Goal: Information Seeking & Learning: Learn about a topic

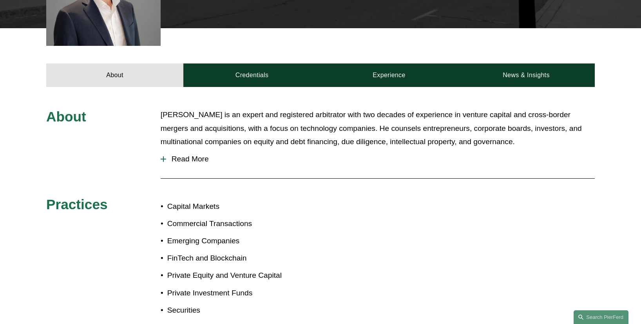
scroll to position [281, 0]
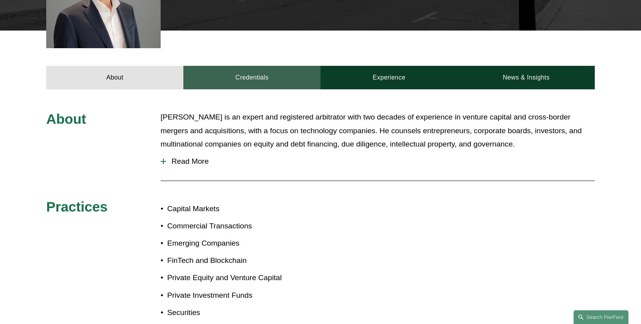
click at [247, 74] on link "Credentials" at bounding box center [251, 78] width 137 height 24
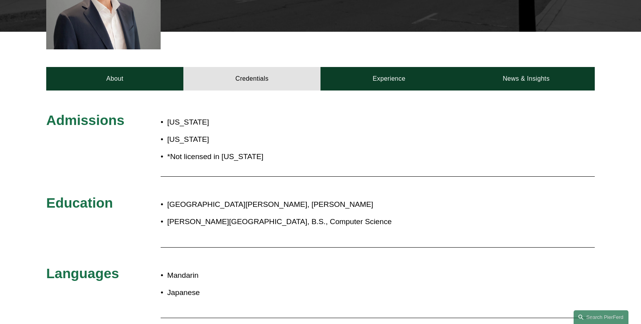
scroll to position [109, 0]
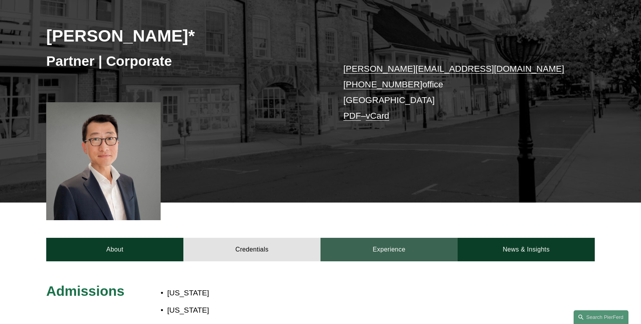
click at [371, 247] on link "Experience" at bounding box center [389, 250] width 137 height 24
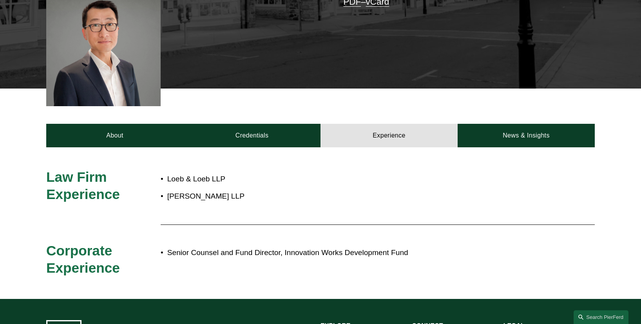
scroll to position [224, 0]
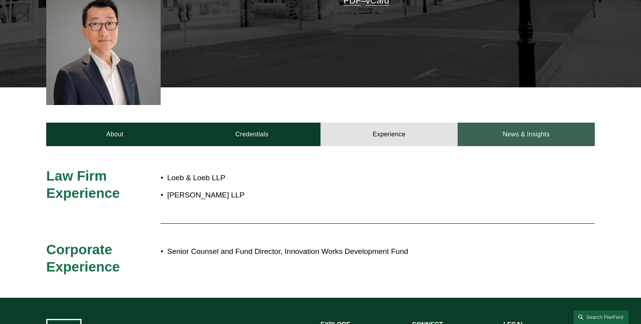
click at [509, 135] on link "News & Insights" at bounding box center [526, 135] width 137 height 24
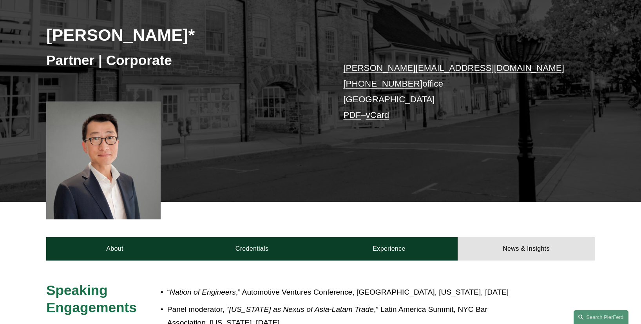
scroll to position [109, 0]
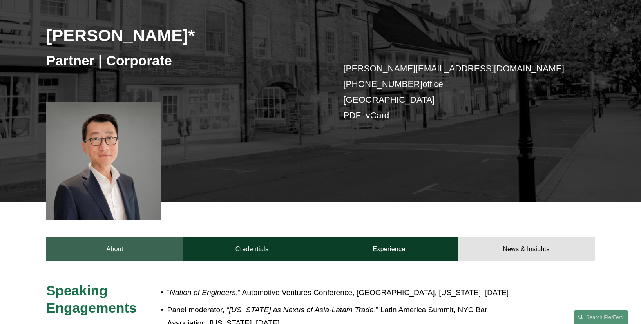
click at [133, 243] on link "About" at bounding box center [114, 250] width 137 height 24
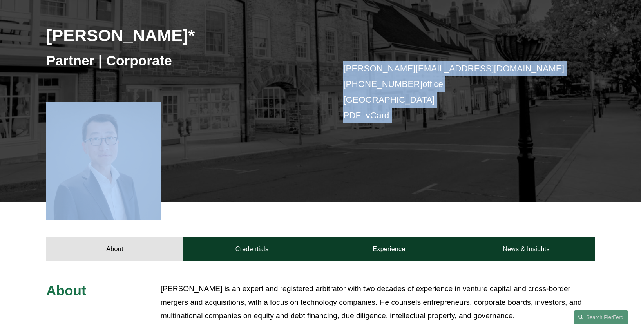
drag, startPoint x: 129, startPoint y: 143, endPoint x: 224, endPoint y: 100, distance: 104.6
click at [224, 100] on div "[PERSON_NAME]* Partner | Corporate [PERSON_NAME][EMAIL_ADDRESS][DOMAIN_NAME] [P…" at bounding box center [320, 90] width 641 height 224
click at [281, 111] on div "[PERSON_NAME]* Partner | Corporate [PERSON_NAME][EMAIL_ADDRESS][DOMAIN_NAME] [P…" at bounding box center [320, 90] width 641 height 224
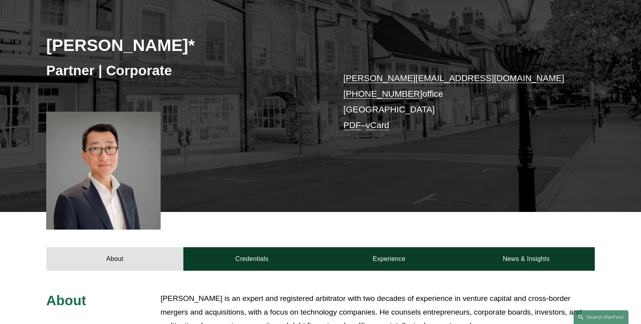
scroll to position [0, 0]
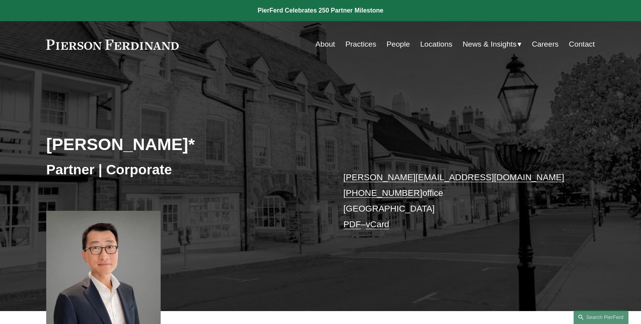
click at [393, 47] on link "People" at bounding box center [399, 44] width 24 height 15
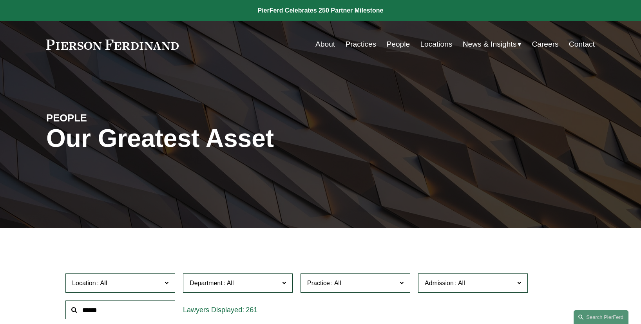
click at [105, 309] on input "text" at bounding box center [120, 310] width 110 height 19
type input "*"
type input "*****"
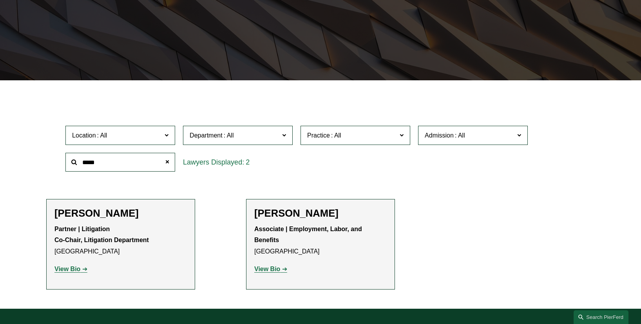
scroll to position [149, 0]
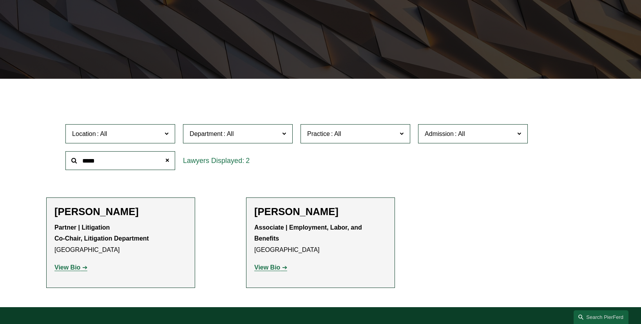
click at [69, 267] on strong "View Bio" at bounding box center [67, 267] width 26 height 7
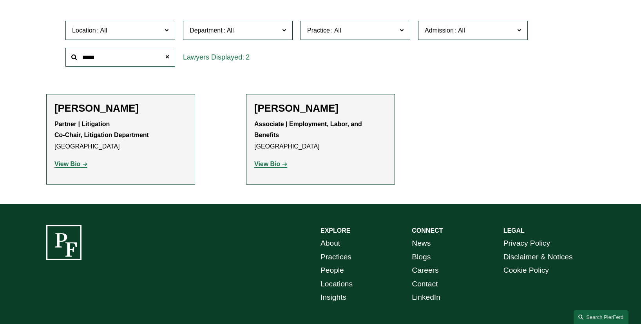
scroll to position [261, 0]
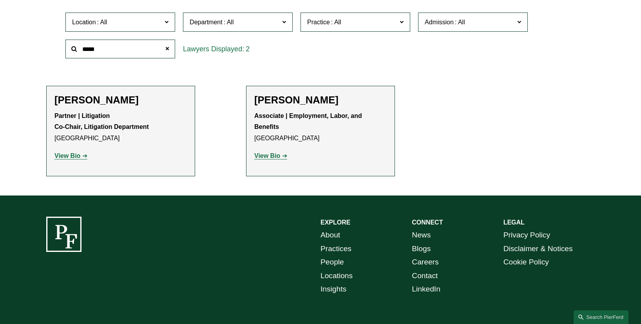
drag, startPoint x: 253, startPoint y: 101, endPoint x: 361, endPoint y: 103, distance: 107.4
click at [361, 103] on li "Roxanna Sarkar-Patel Associate | Employment, Labor, and Benefits London View Bi…" at bounding box center [320, 131] width 149 height 90
click at [343, 123] on p "Associate | Employment, Labor, and Benefits London" at bounding box center [320, 128] width 133 height 34
click at [273, 159] on strong "View Bio" at bounding box center [267, 156] width 26 height 7
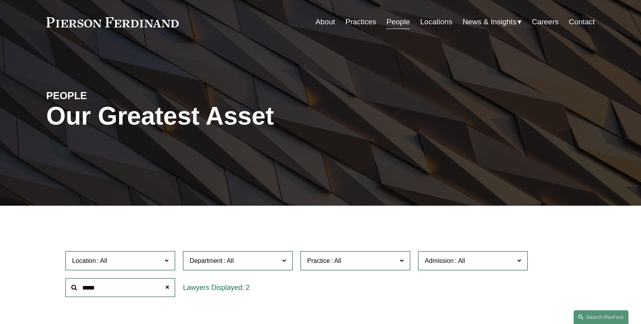
scroll to position [0, 0]
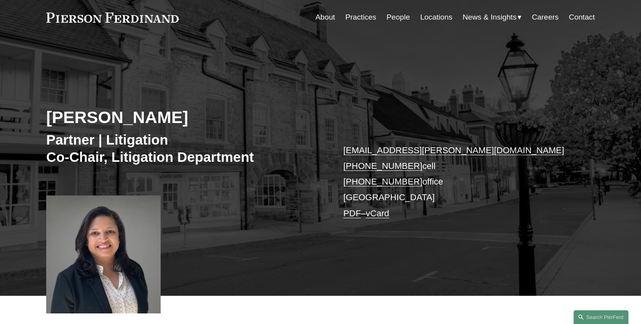
scroll to position [28, 0]
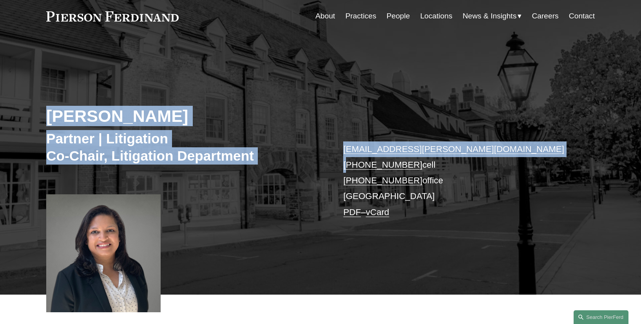
drag, startPoint x: 49, startPoint y: 114, endPoint x: 350, endPoint y: 172, distance: 306.5
click at [350, 172] on div "Mukti N. Patel Partner | Litigation Co-Chair, Litigation Department mukti.patel…" at bounding box center [320, 177] width 641 height 236
click at [298, 180] on div "Mukti N. Patel Partner | Litigation Co-Chair, Litigation Department mukti.patel…" at bounding box center [320, 177] width 641 height 236
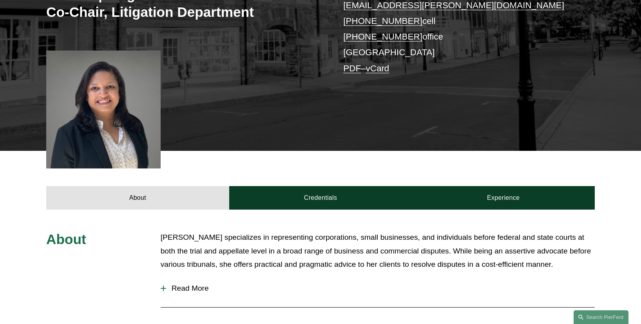
scroll to position [173, 0]
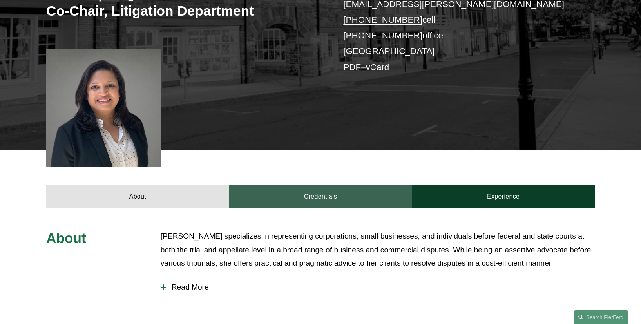
click at [304, 198] on link "Credentials" at bounding box center [320, 197] width 183 height 24
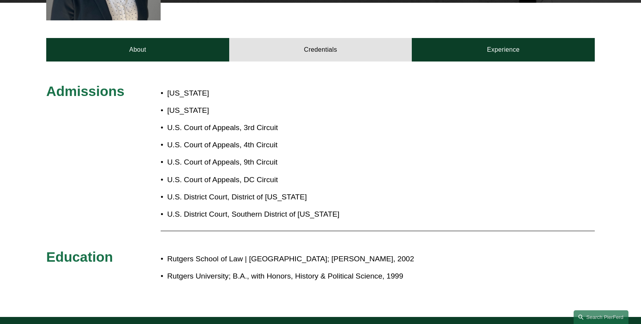
scroll to position [347, 0]
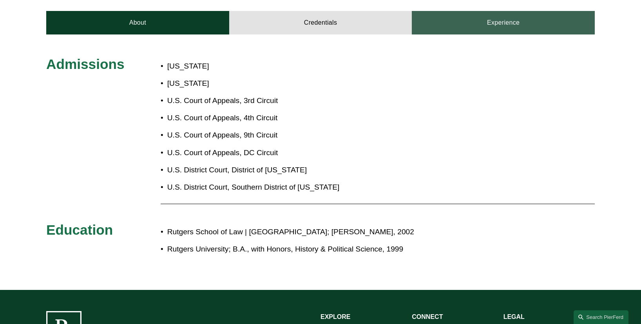
click at [470, 25] on link "Experience" at bounding box center [503, 23] width 183 height 24
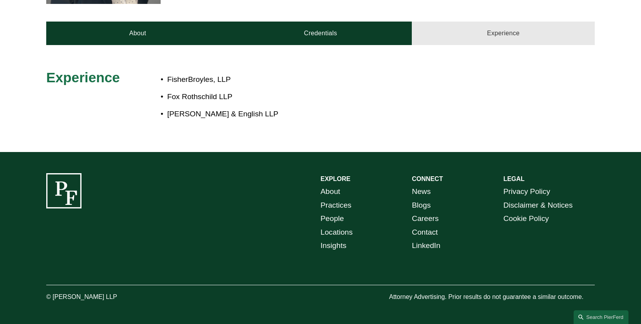
scroll to position [337, 0]
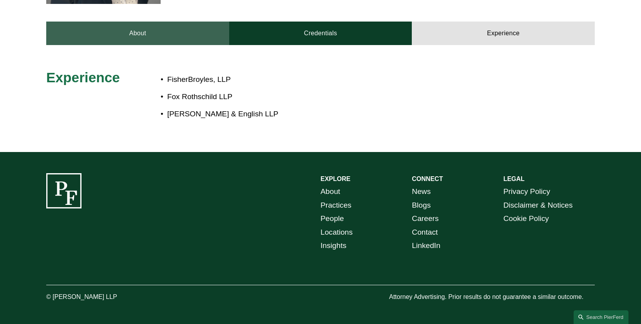
click at [138, 32] on link "About" at bounding box center [137, 34] width 183 height 24
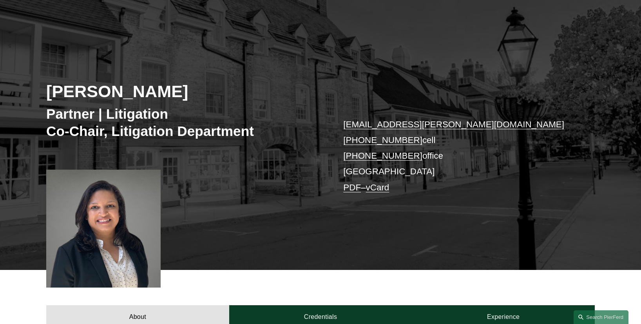
scroll to position [0, 0]
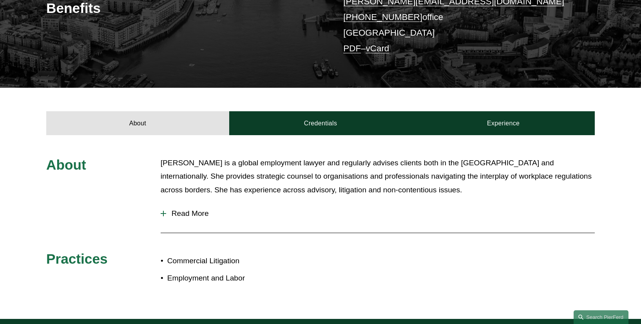
scroll to position [243, 0]
